Goal: Find specific page/section: Find specific page/section

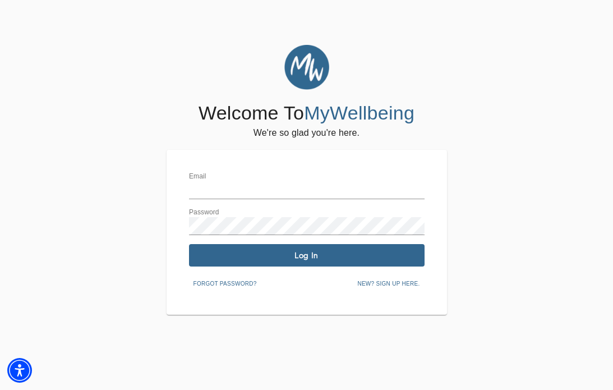
type input "[EMAIL_ADDRESS][PERSON_NAME][DOMAIN_NAME]"
click at [271, 260] on button "Log In" at bounding box center [306, 255] width 235 height 22
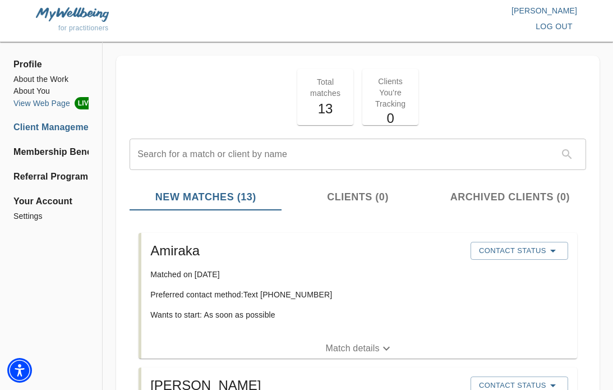
click at [67, 105] on li "View Web Page LIVE" at bounding box center [50, 103] width 75 height 12
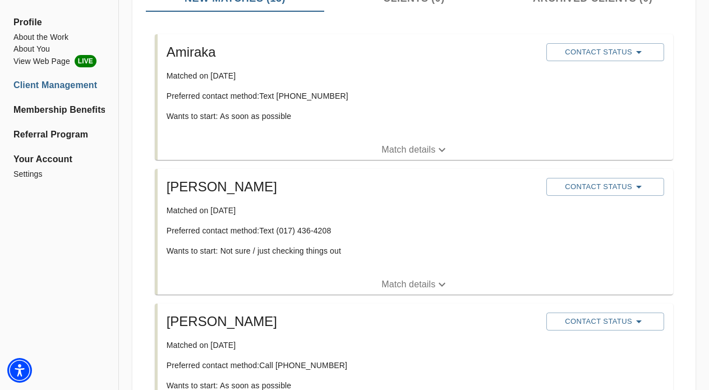
scroll to position [197, 0]
click at [431, 282] on p "Match details" at bounding box center [408, 285] width 54 height 13
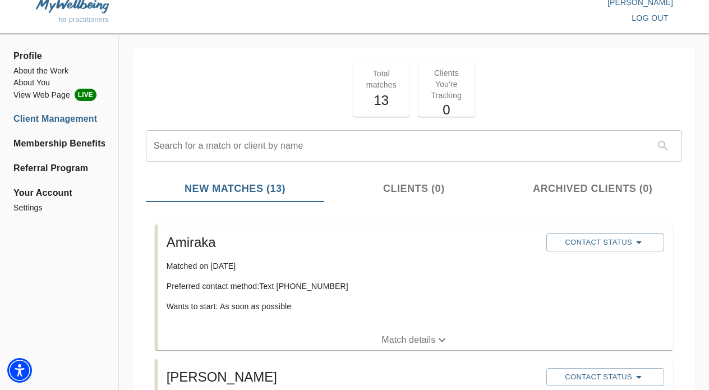
scroll to position [0, 0]
